Goal: Task Accomplishment & Management: Use online tool/utility

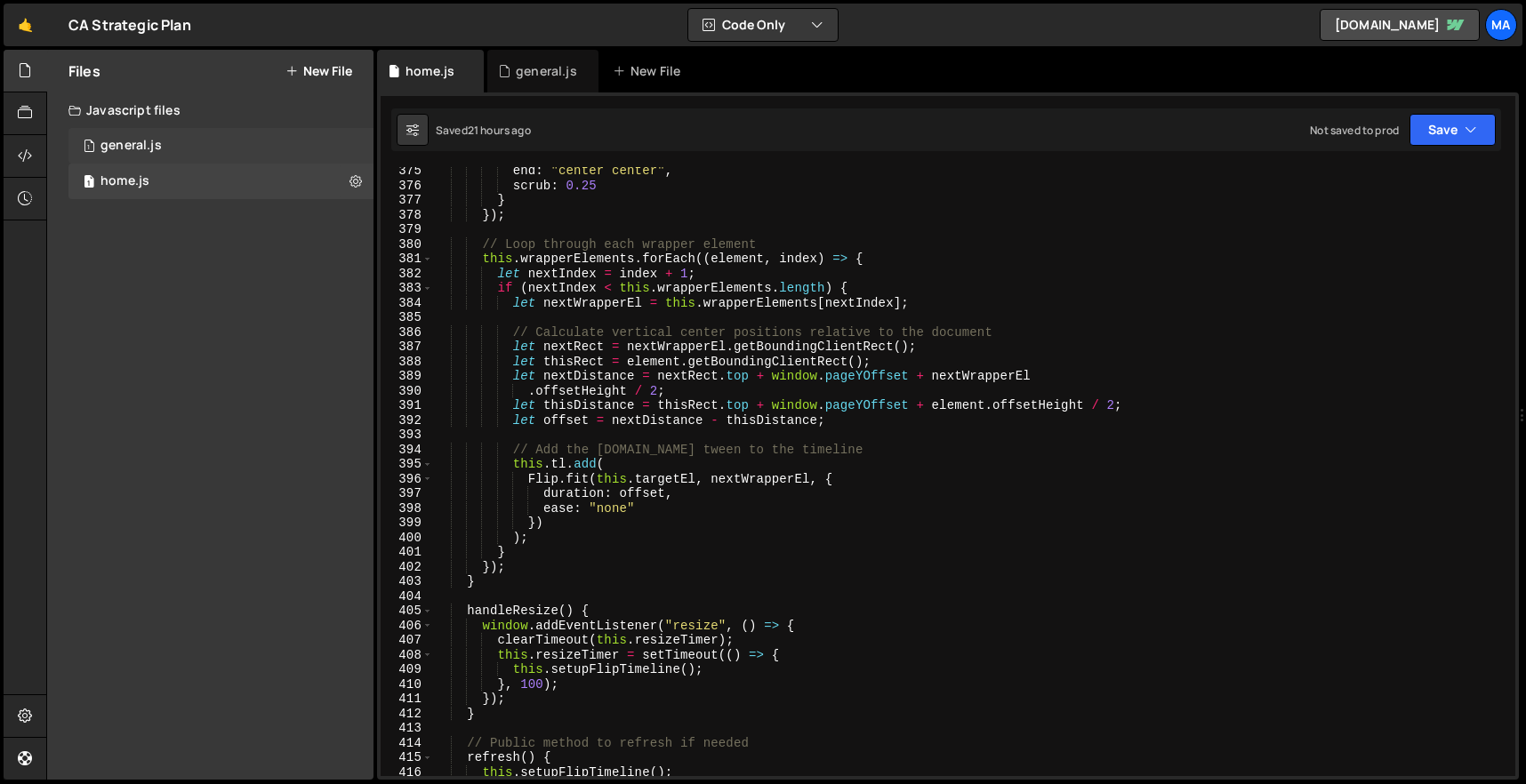
scroll to position [5490, 0]
click at [183, 161] on div "1 general.js 0" at bounding box center [221, 146] width 305 height 36
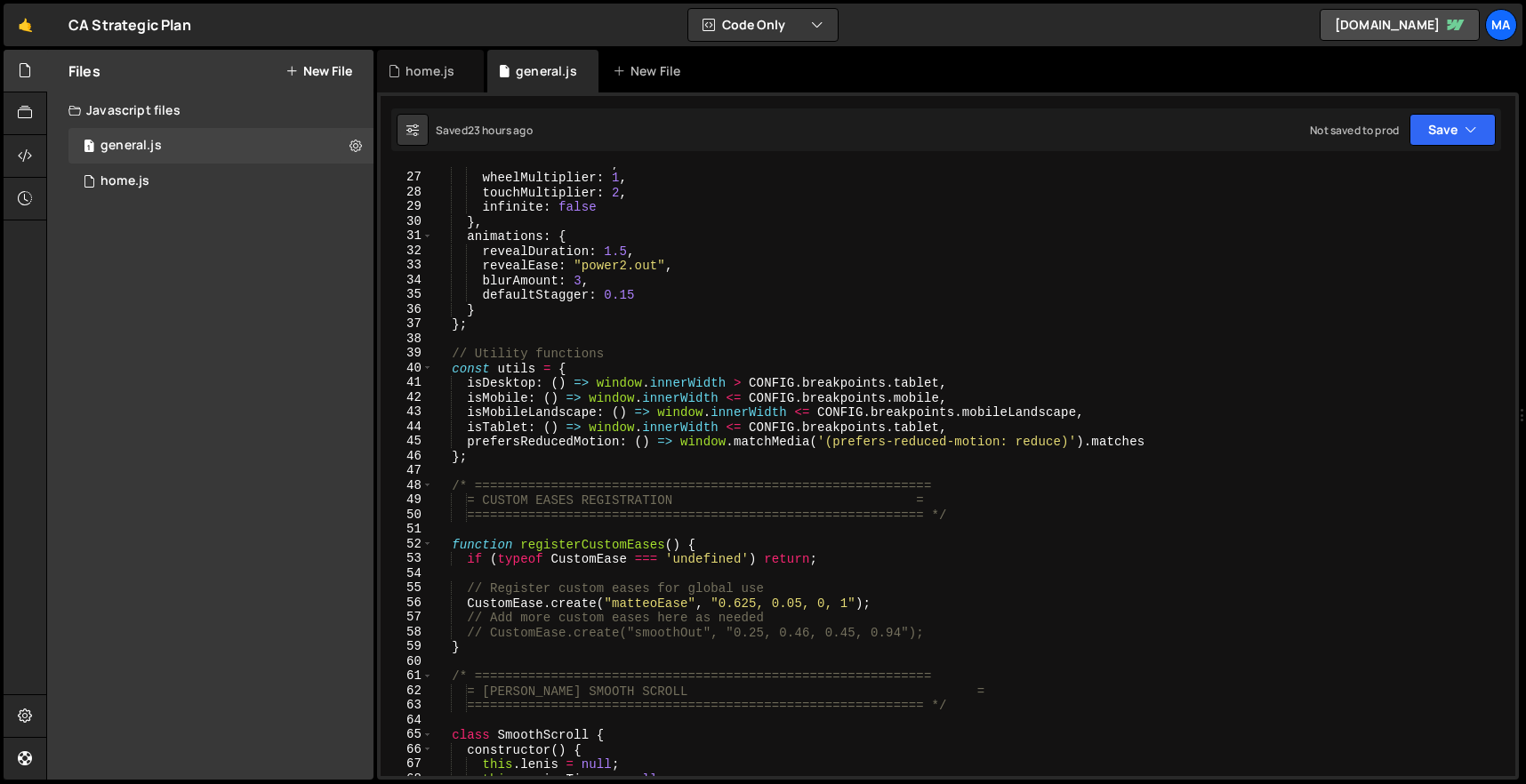
scroll to position [442, 0]
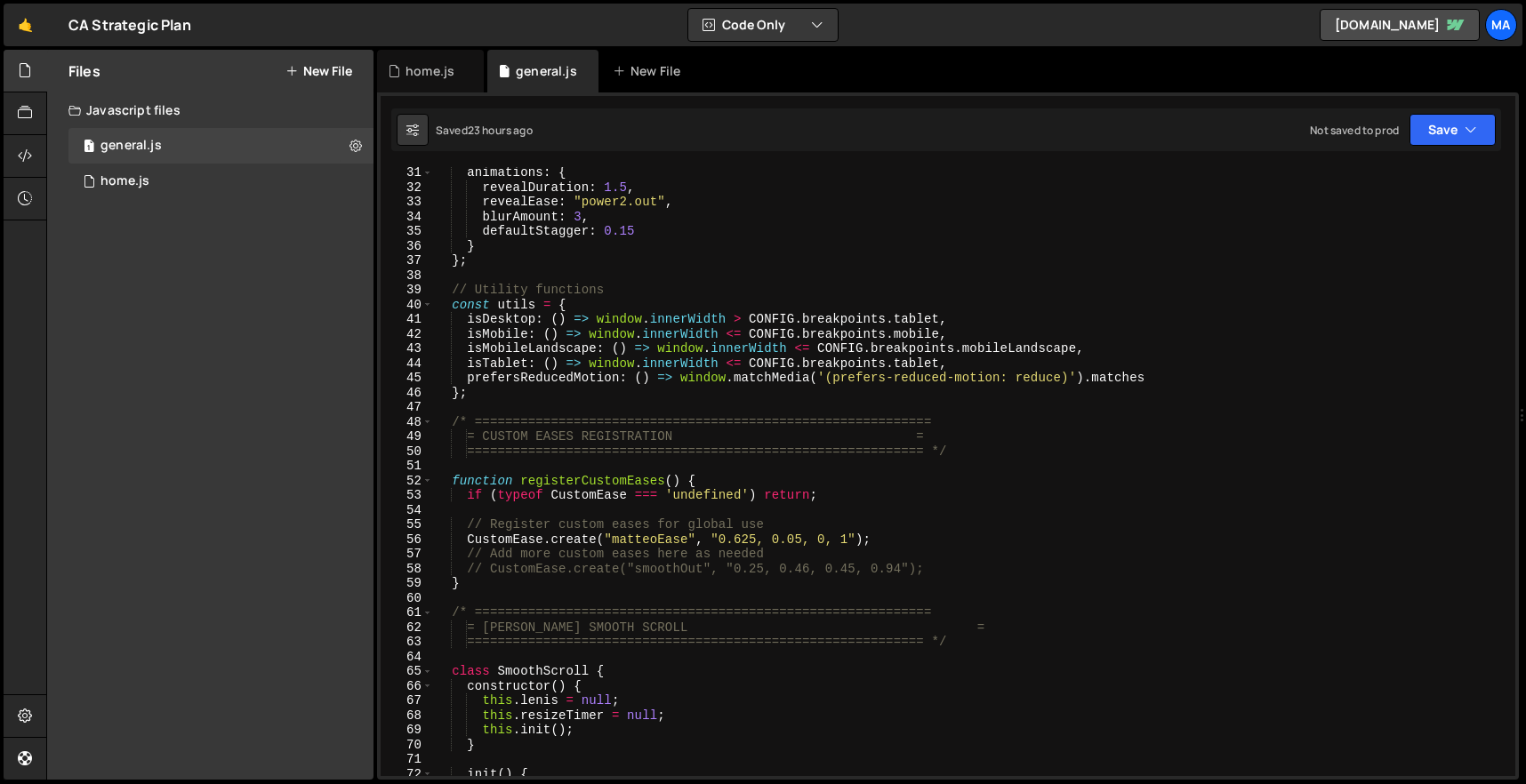
type textarea "CustomEase.create("matteoEase", "0.625, 0.05, 0, 1");"
drag, startPoint x: 713, startPoint y: 536, endPoint x: 857, endPoint y: 539, distance: 144.0
click at [857, 539] on div "animations : { revealDuration : 1.5 , revealEase : "power2.out" , blurAmount : …" at bounding box center [970, 484] width 1075 height 638
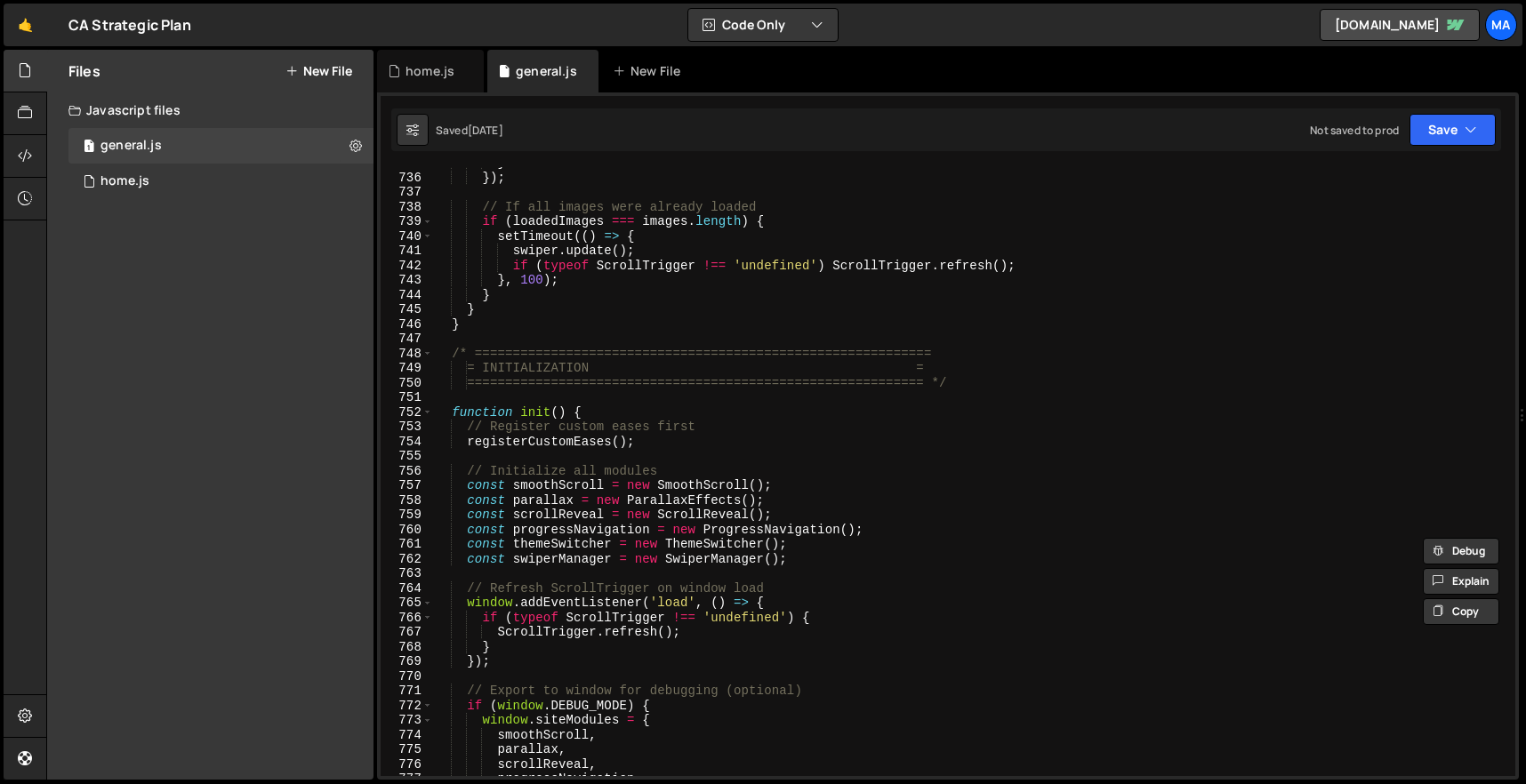
scroll to position [11263, 0]
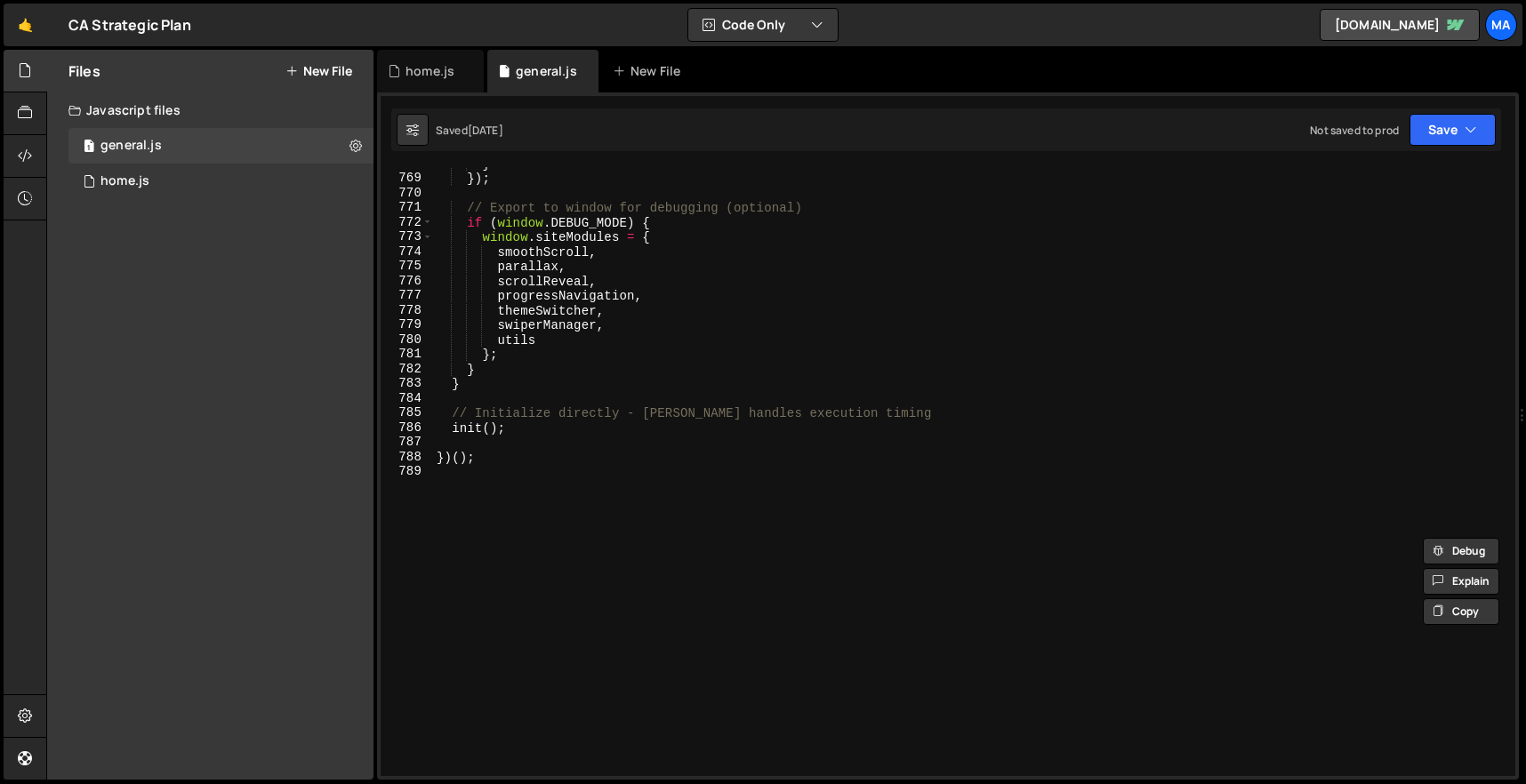
click at [925, 580] on div "} }) ; // Export to window for debugging (optional) if ( window . DEBUG_MODE ) …" at bounding box center [970, 475] width 1075 height 638
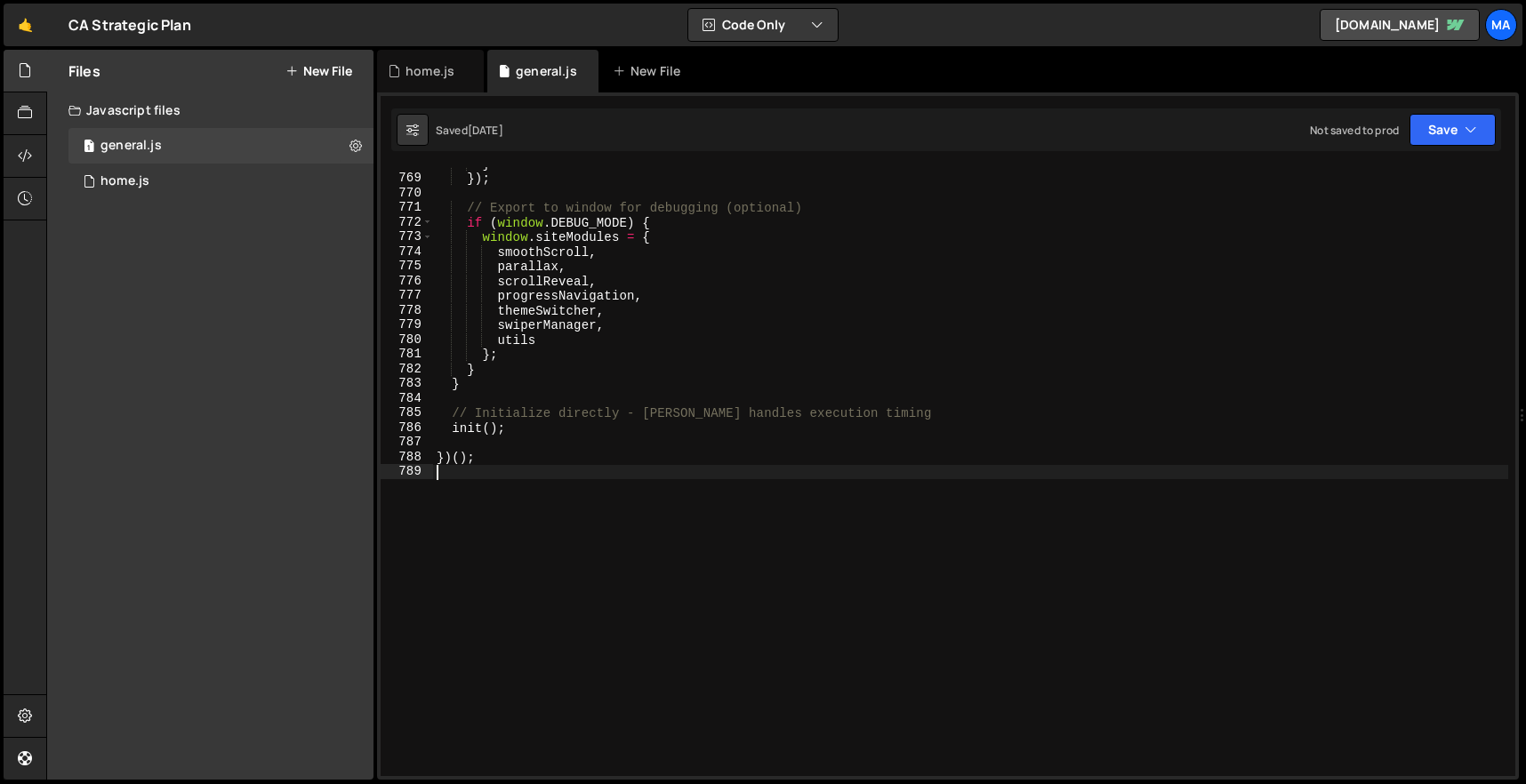
type textarea "})();"
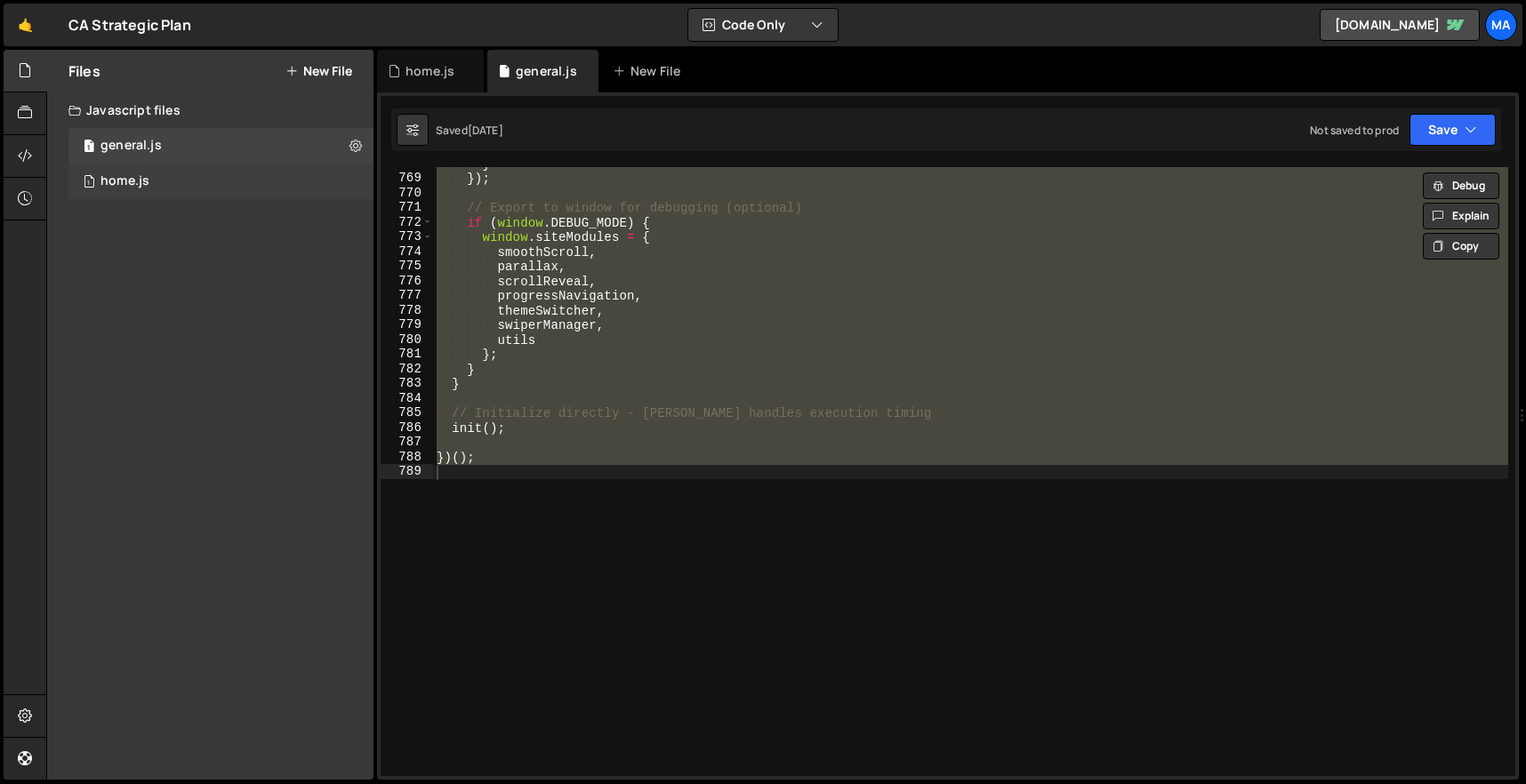
click at [134, 177] on div "home.js" at bounding box center [125, 181] width 49 height 16
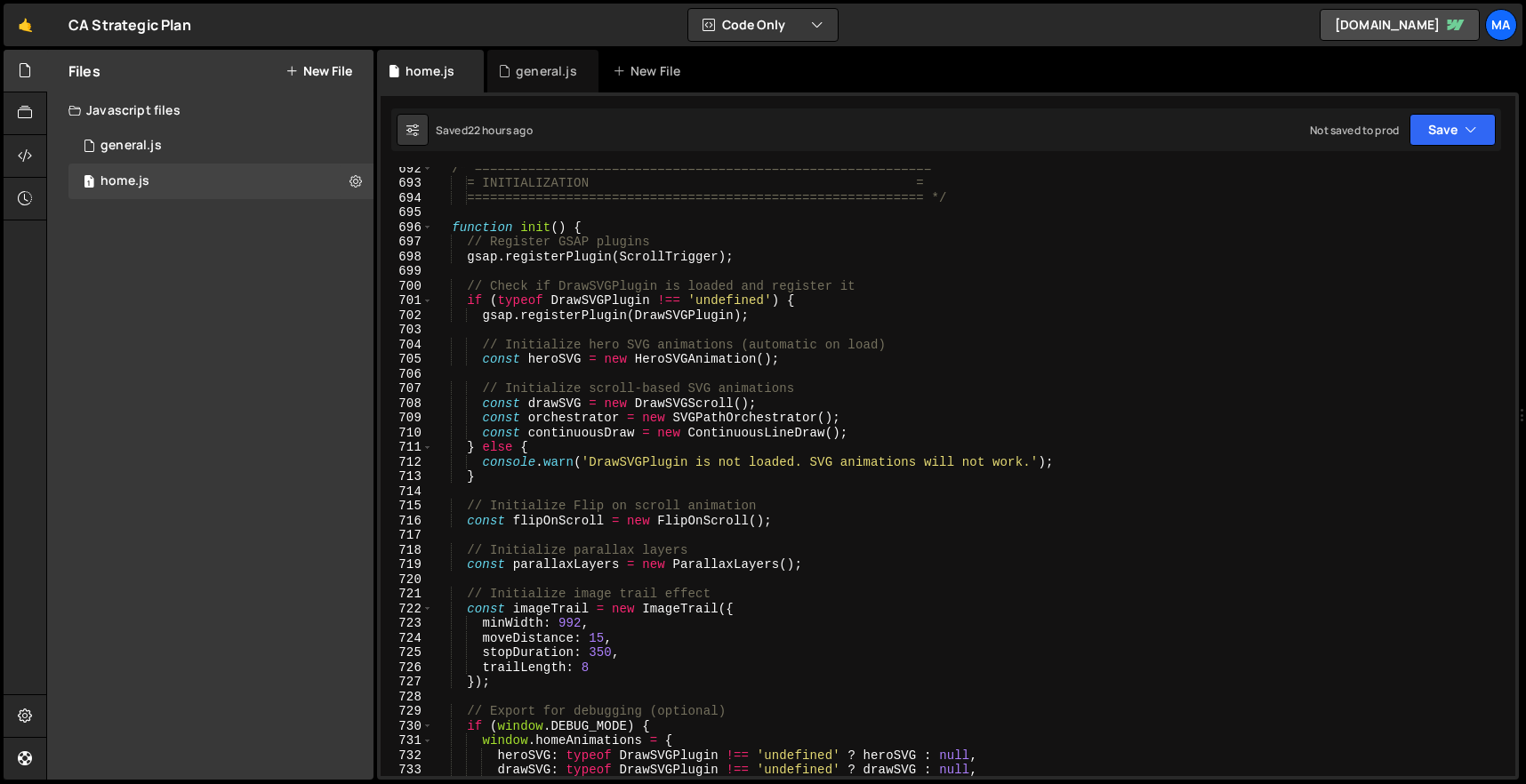
scroll to position [10690, 0]
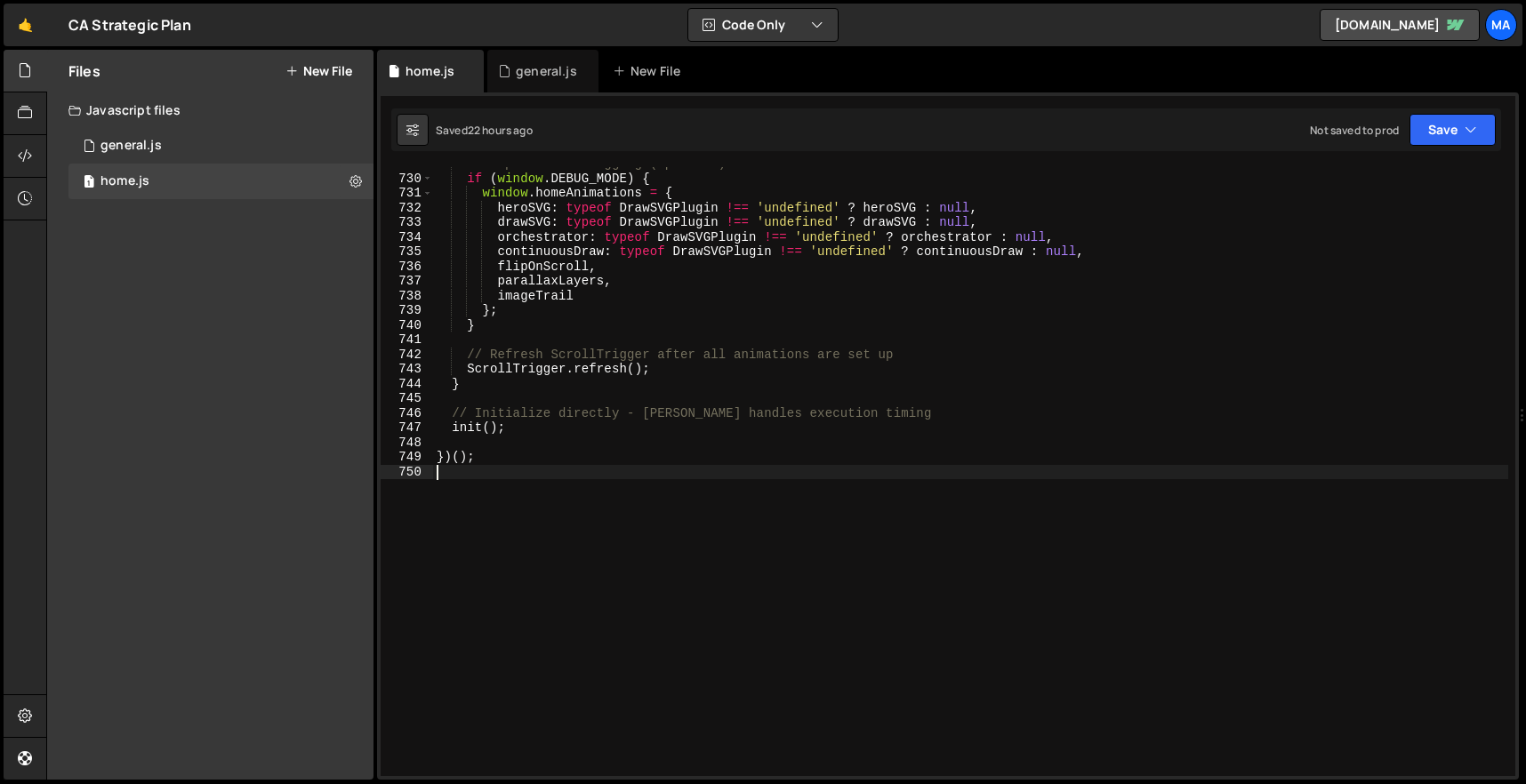
click at [750, 496] on div "// Export for debugging (optional) if ( window . DEBUG_MODE ) { window . homeAn…" at bounding box center [970, 475] width 1075 height 638
type textarea "})();"
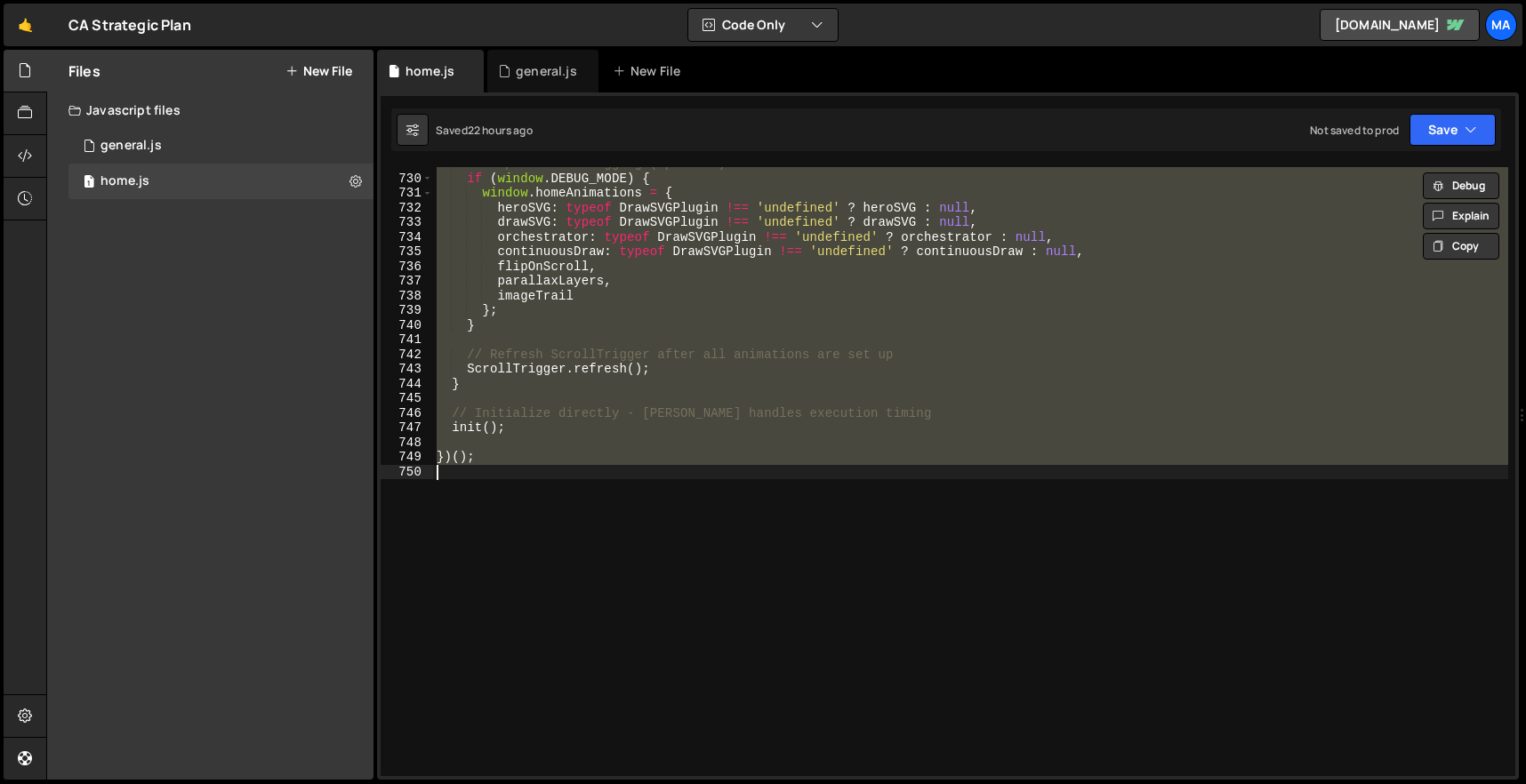
click at [719, 524] on div "// Export for debugging (optional) if ( window . DEBUG_MODE ) { window . homeAn…" at bounding box center [970, 472] width 1075 height 609
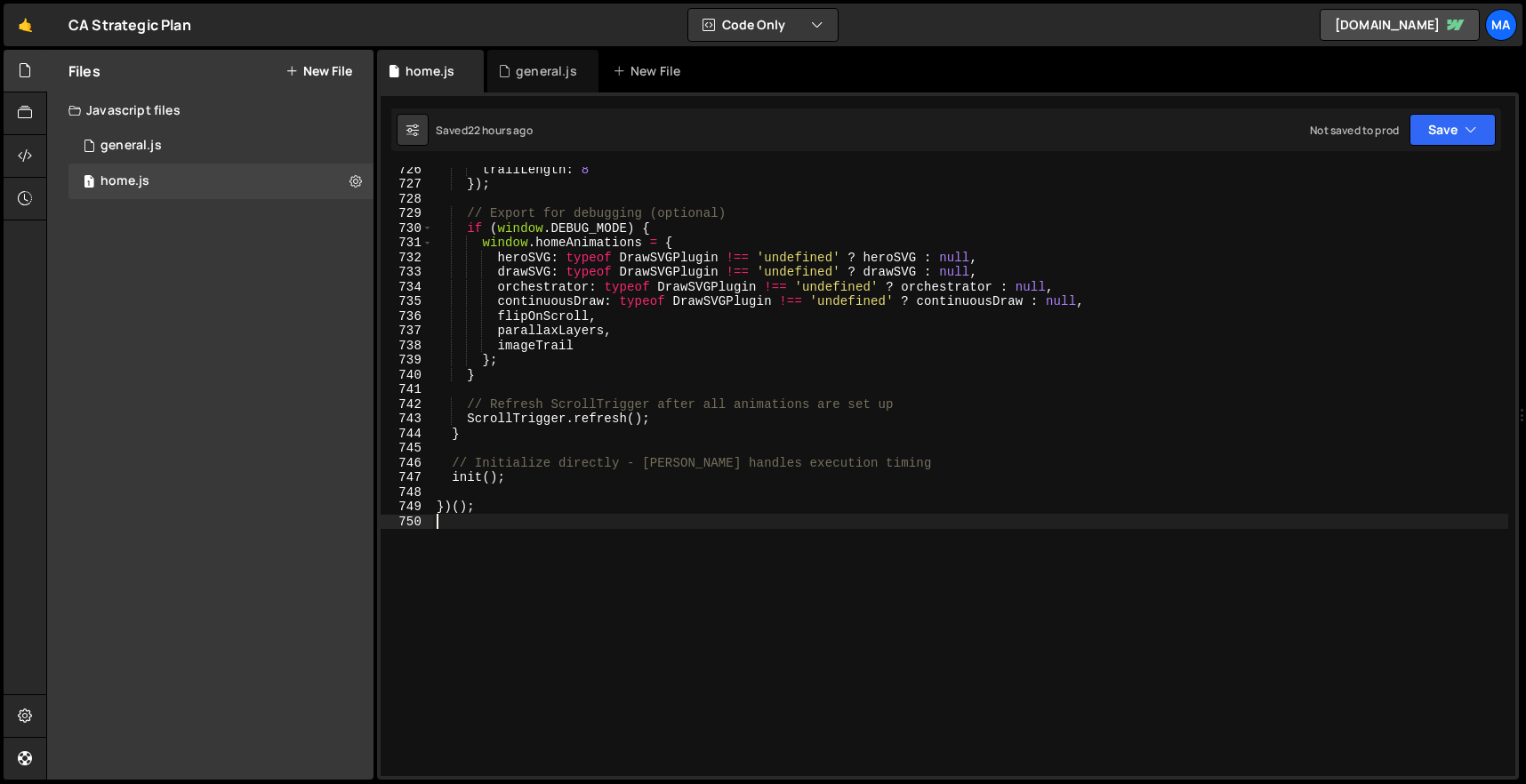
scroll to position [10460, 0]
